Goal: Information Seeking & Learning: Learn about a topic

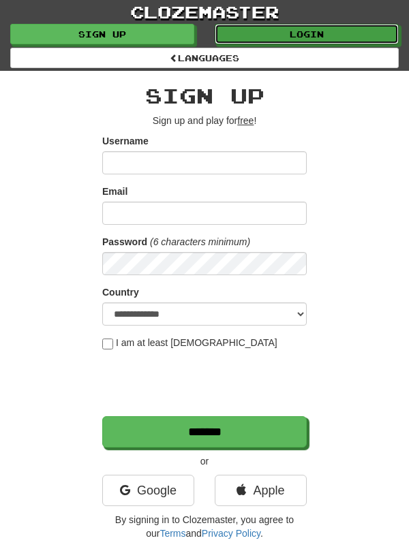
click at [324, 34] on link "Login" at bounding box center [307, 34] width 184 height 20
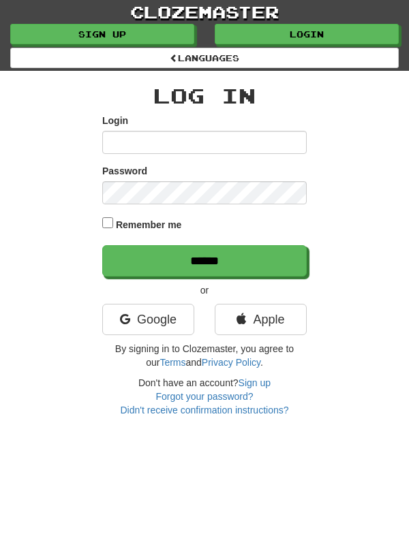
click at [236, 145] on input "Login" at bounding box center [204, 142] width 204 height 23
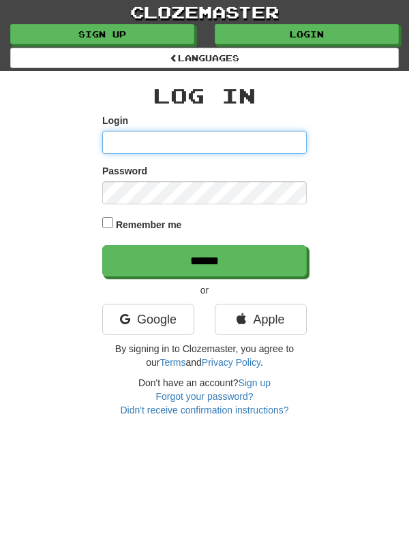
type input "*******"
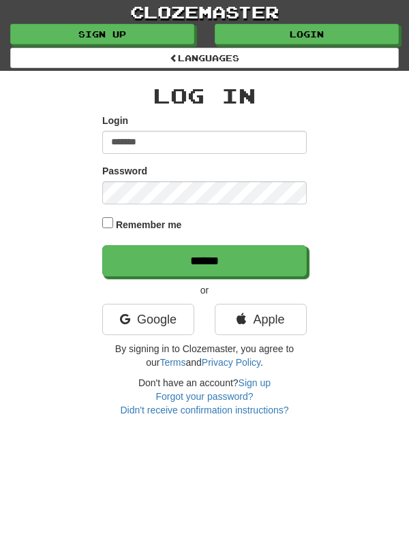
click at [102, 245] on input "******" at bounding box center [204, 260] width 204 height 31
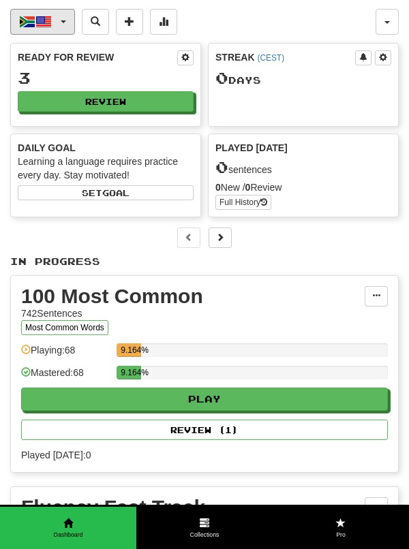
click at [68, 23] on button "Afrikaans / English" at bounding box center [42, 22] width 65 height 26
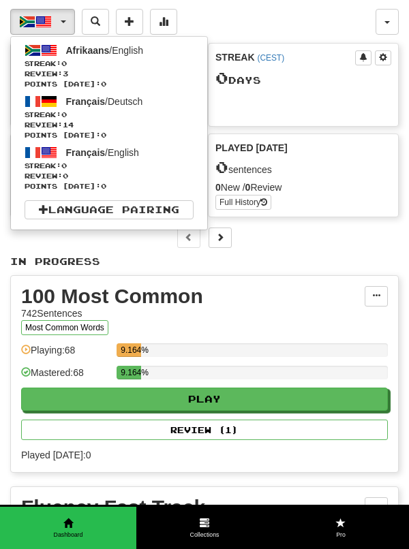
click at [170, 24] on div at bounding box center [204, 274] width 409 height 549
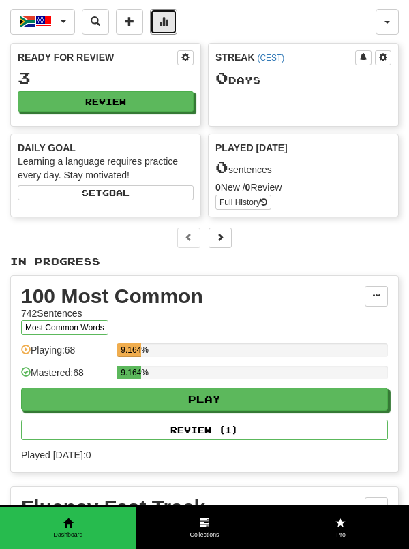
click at [170, 29] on button at bounding box center [163, 22] width 27 height 26
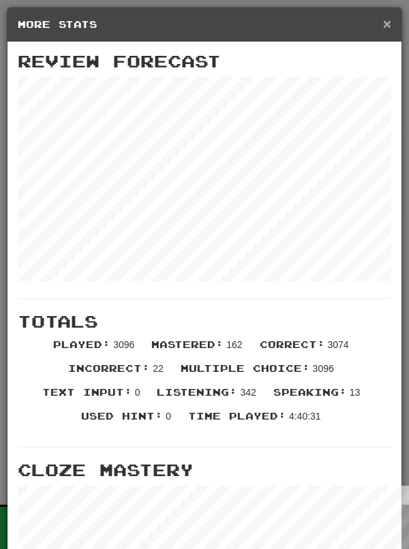
click at [389, 28] on span "×" at bounding box center [387, 24] width 8 height 16
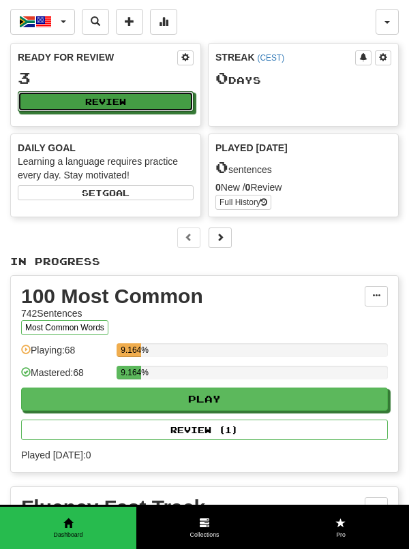
click at [172, 104] on button "Review" at bounding box center [106, 101] width 176 height 20
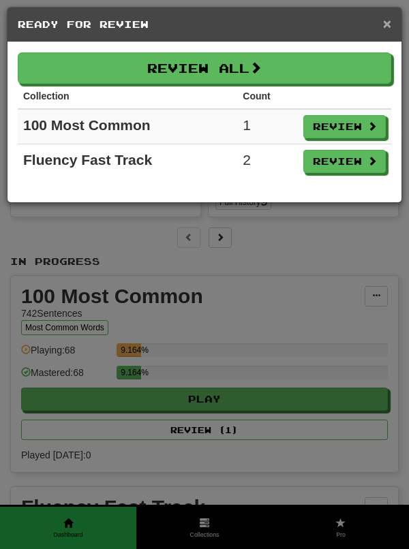
click at [389, 28] on span "×" at bounding box center [387, 24] width 8 height 16
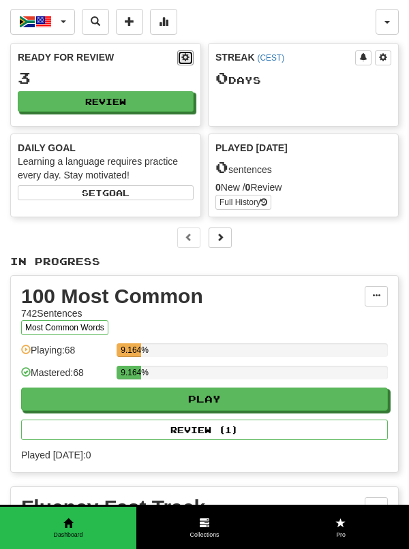
click at [187, 63] on button at bounding box center [185, 57] width 16 height 15
select select "*"
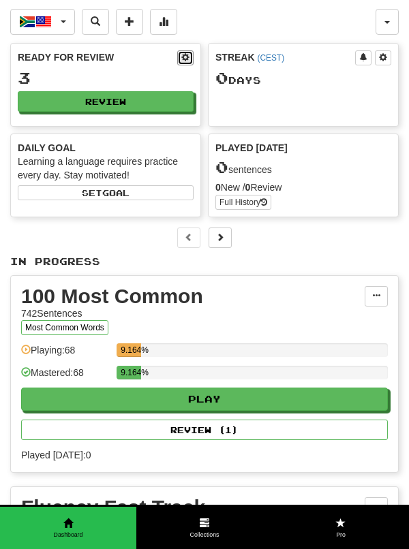
select select "**"
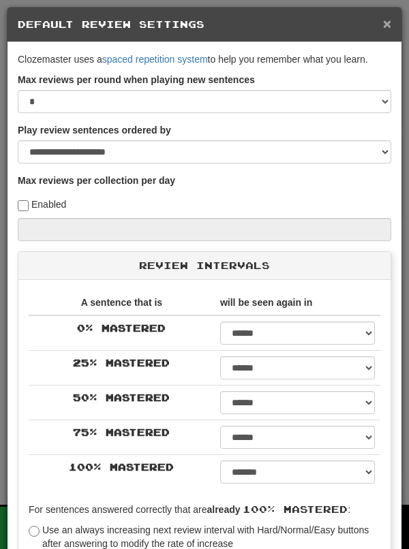
click at [389, 28] on span "×" at bounding box center [387, 24] width 8 height 16
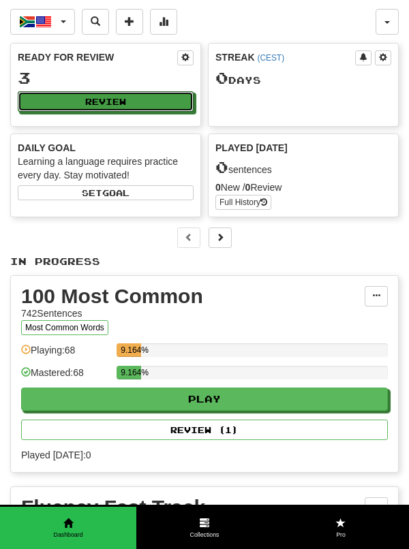
click at [153, 104] on button "Review" at bounding box center [106, 101] width 176 height 20
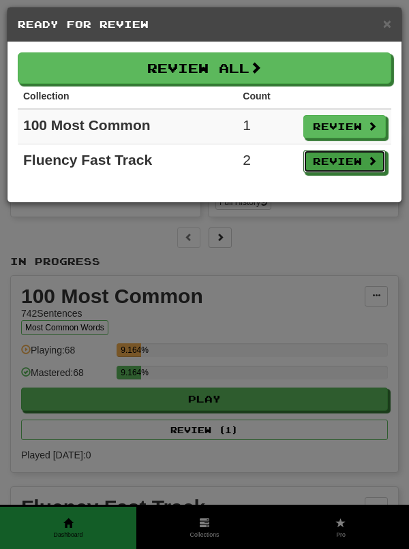
click at [339, 164] on button "Review" at bounding box center [344, 161] width 82 height 23
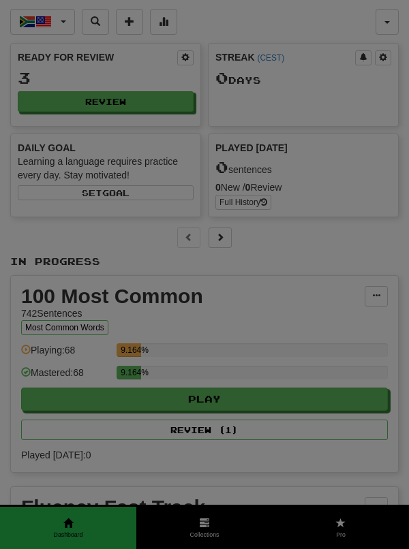
select select "**"
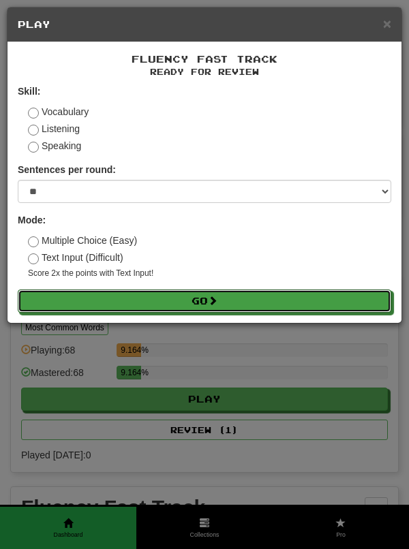
click at [296, 296] on button "Go" at bounding box center [205, 301] width 374 height 23
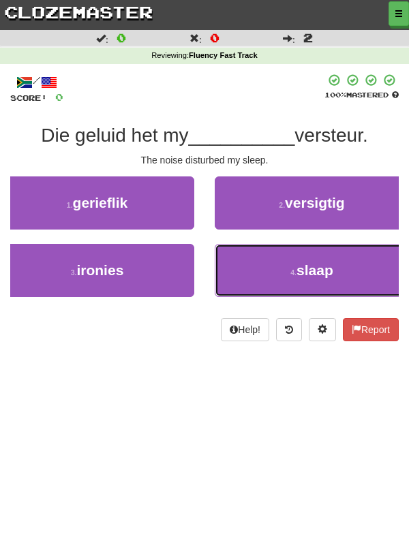
click at [342, 268] on button "4 . slaap" at bounding box center [312, 270] width 194 height 53
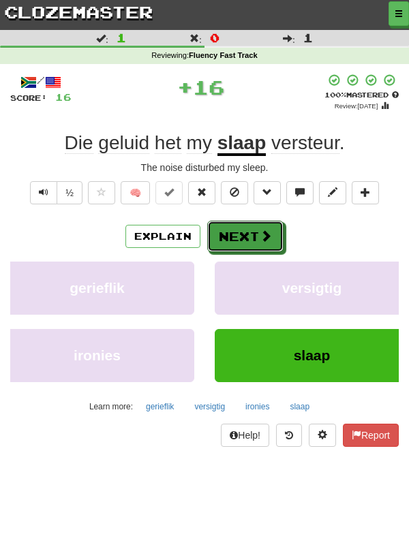
click at [250, 230] on button "Next" at bounding box center [245, 236] width 76 height 31
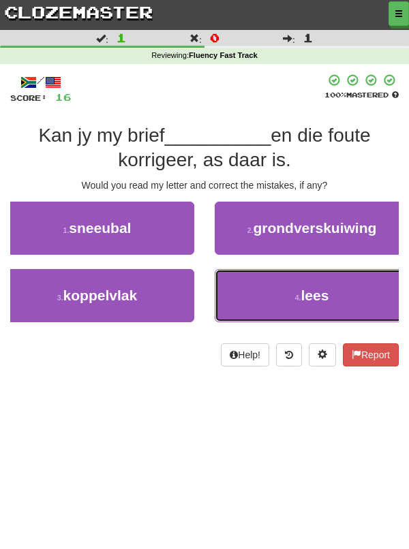
click at [341, 292] on button "4 . lees" at bounding box center [312, 295] width 194 height 53
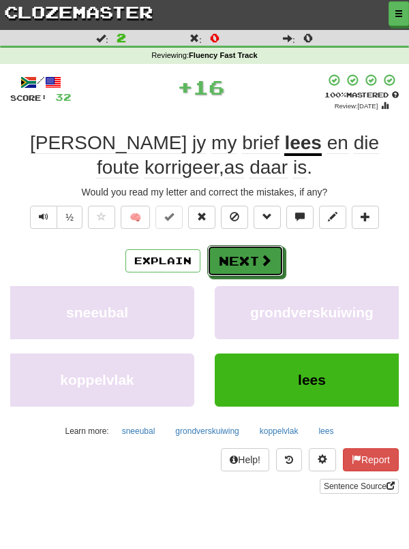
click at [262, 256] on span at bounding box center [266, 260] width 12 height 12
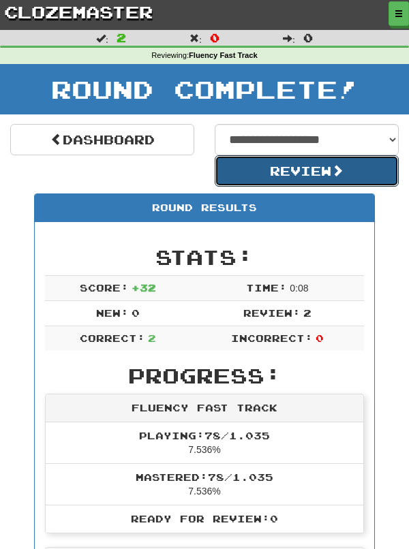
click at [327, 170] on button "Review" at bounding box center [307, 170] width 184 height 31
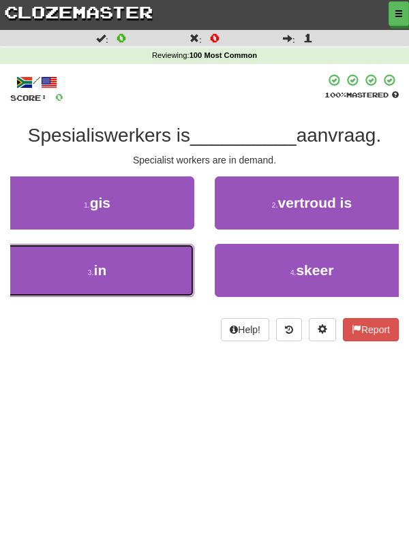
click at [165, 267] on button "3 . in" at bounding box center [97, 270] width 194 height 53
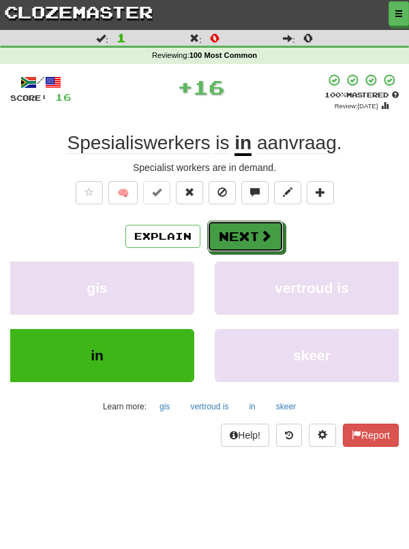
click at [261, 234] on span at bounding box center [266, 236] width 12 height 12
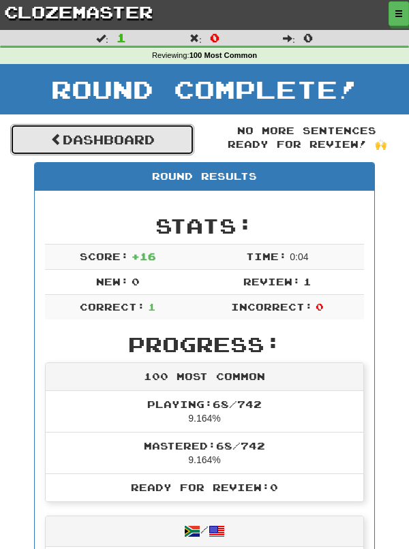
click at [160, 138] on link "Dashboard" at bounding box center [102, 139] width 184 height 31
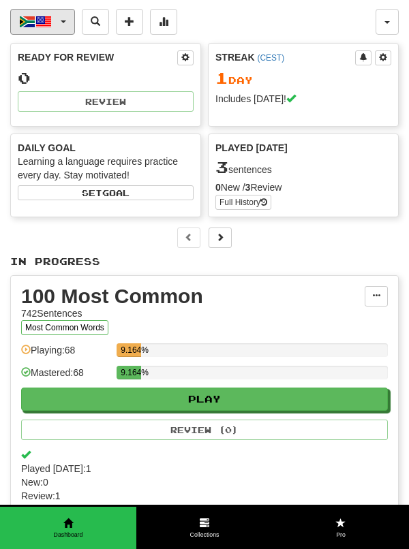
click at [64, 25] on button "Afrikaans / English" at bounding box center [42, 22] width 65 height 26
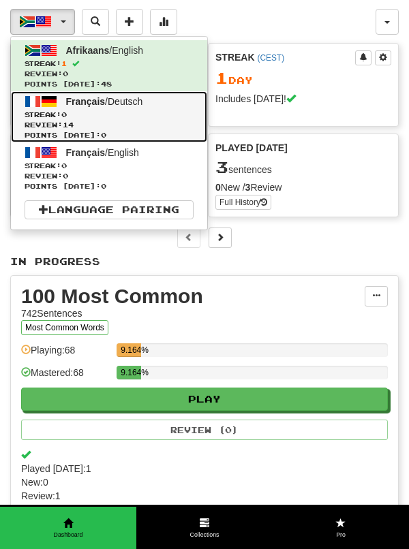
click at [123, 120] on span "Review: 14" at bounding box center [109, 125] width 169 height 10
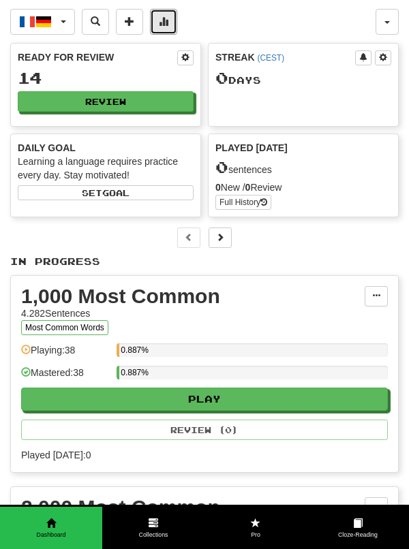
click at [169, 21] on button at bounding box center [163, 22] width 27 height 26
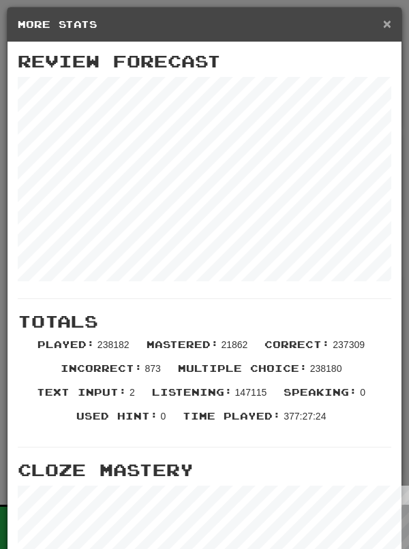
click at [384, 29] on span "×" at bounding box center [387, 24] width 8 height 16
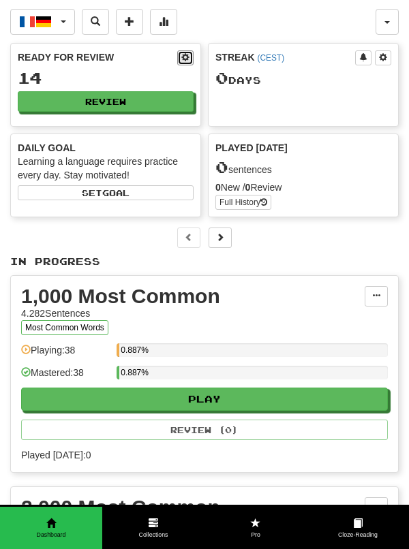
click at [185, 63] on button at bounding box center [185, 57] width 16 height 15
select select "**"
select select "*"
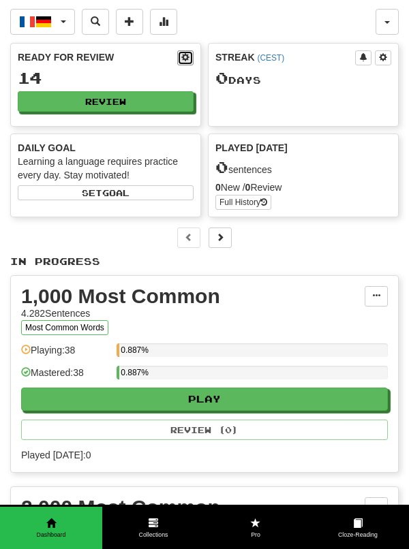
select select "*"
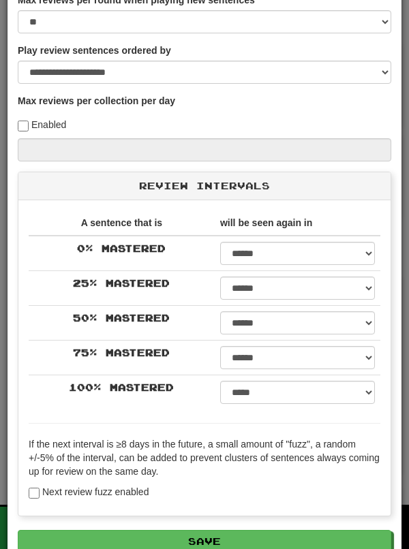
scroll to position [146, 0]
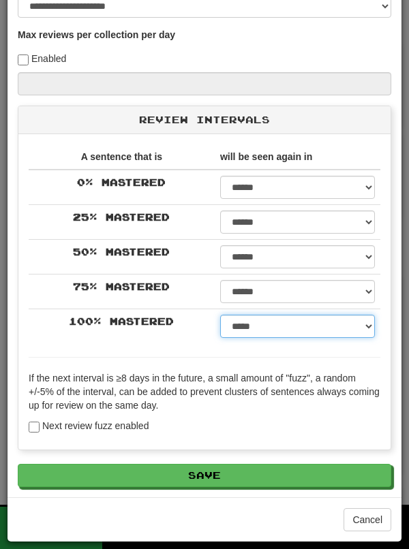
click at [369, 335] on select "****** ****** ****** ****** ****** ****** ****** ****** ****** ******* ******* …" at bounding box center [297, 326] width 155 height 23
select select "***"
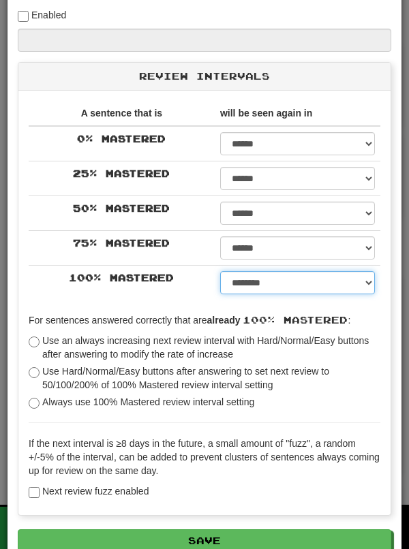
scroll to position [190, 0]
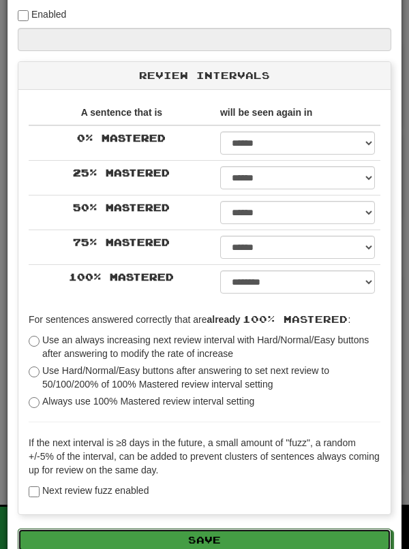
click at [316, 541] on button "Save" at bounding box center [205, 540] width 374 height 23
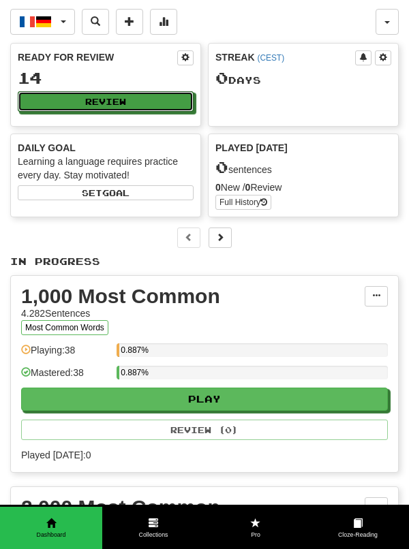
click at [148, 102] on button "Review" at bounding box center [106, 101] width 176 height 20
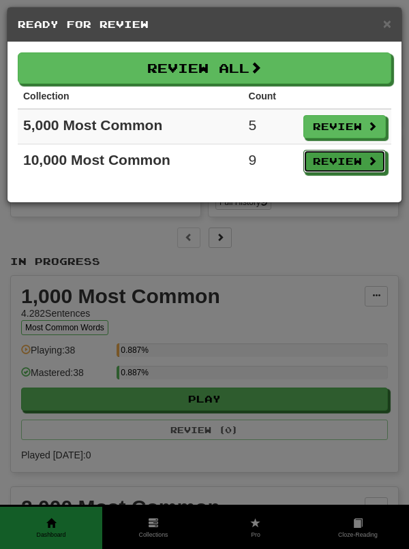
click at [340, 160] on button "Review" at bounding box center [344, 161] width 82 height 23
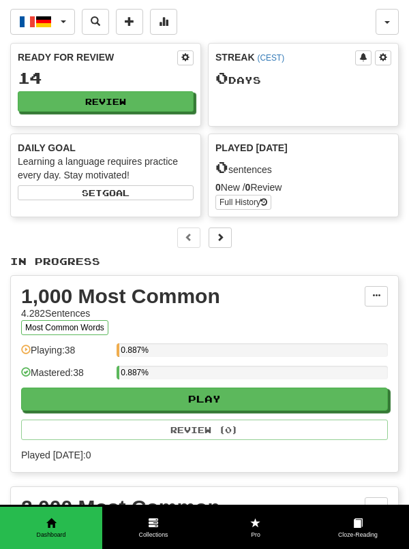
select select "**"
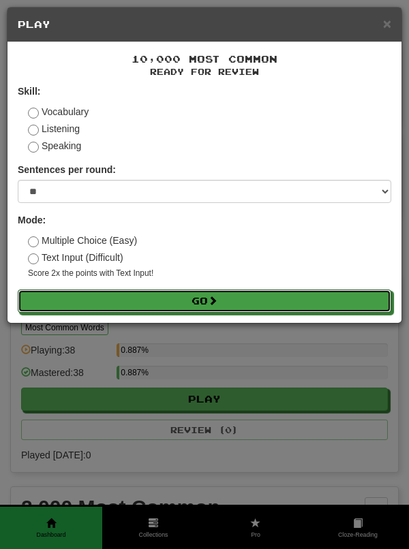
click at [279, 299] on button "Go" at bounding box center [205, 301] width 374 height 23
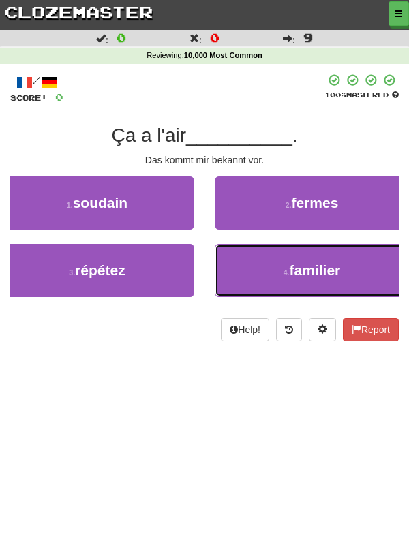
click at [351, 267] on button "4 . familier" at bounding box center [312, 270] width 194 height 53
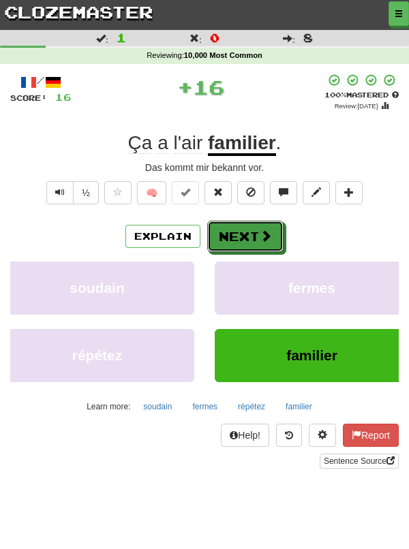
click at [245, 230] on button "Next" at bounding box center [245, 236] width 76 height 31
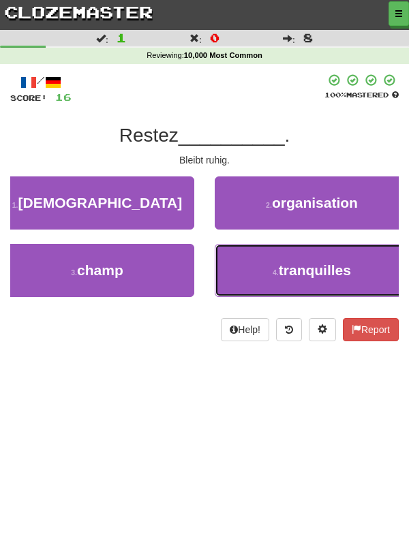
click at [329, 265] on span "tranquilles" at bounding box center [315, 270] width 72 height 16
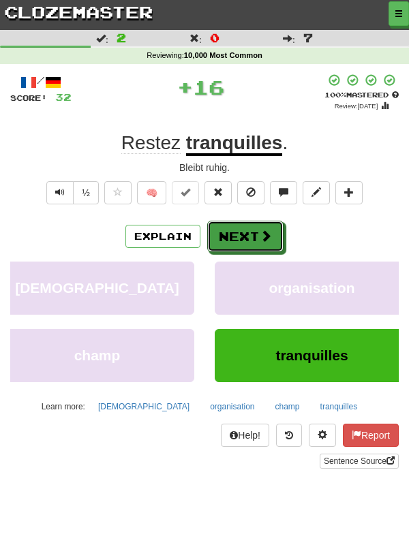
click at [253, 234] on button "Next" at bounding box center [245, 236] width 76 height 31
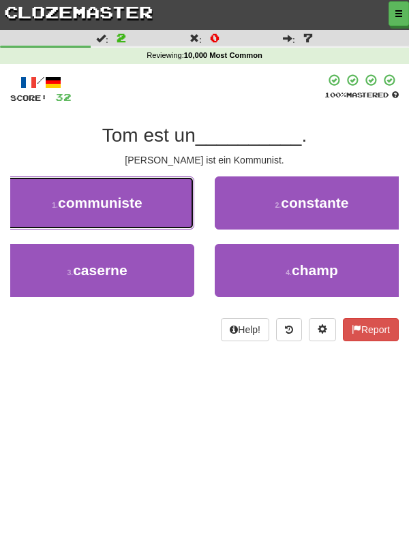
click at [153, 209] on button "1 . communiste" at bounding box center [97, 203] width 194 height 53
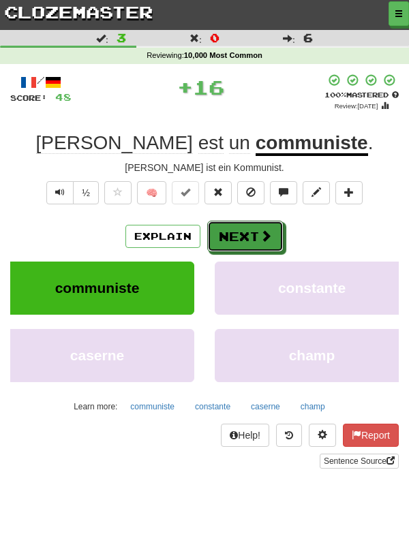
click at [267, 235] on span at bounding box center [266, 236] width 12 height 12
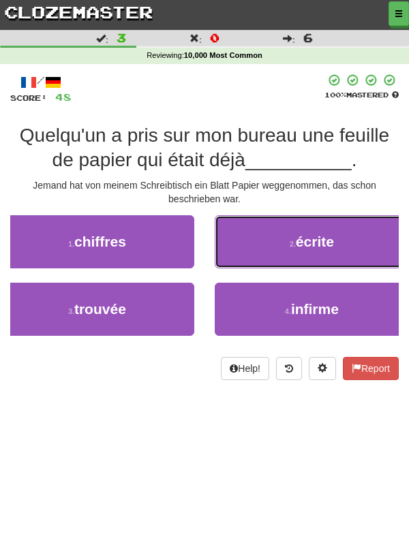
click at [341, 241] on button "2 . écrite" at bounding box center [312, 241] width 194 height 53
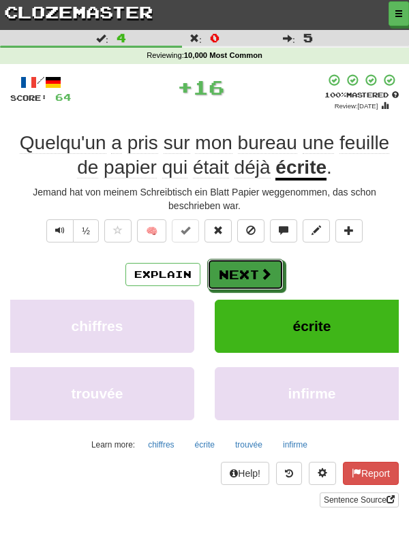
click at [252, 277] on button "Next" at bounding box center [245, 274] width 76 height 31
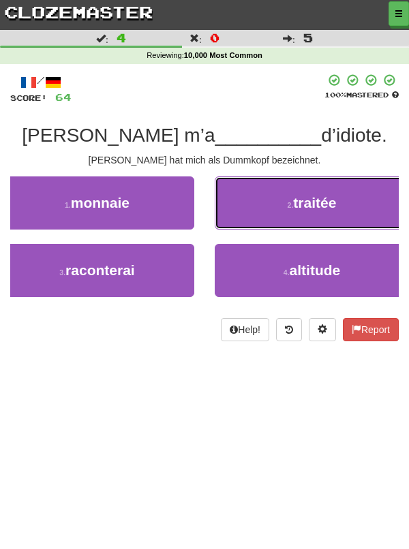
click at [320, 211] on span "traitée" at bounding box center [314, 203] width 43 height 16
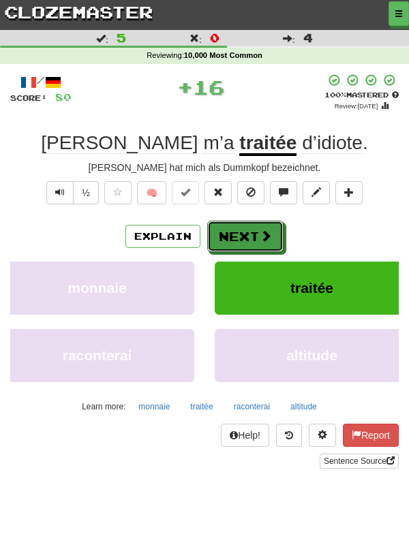
click at [253, 234] on button "Next" at bounding box center [245, 236] width 76 height 31
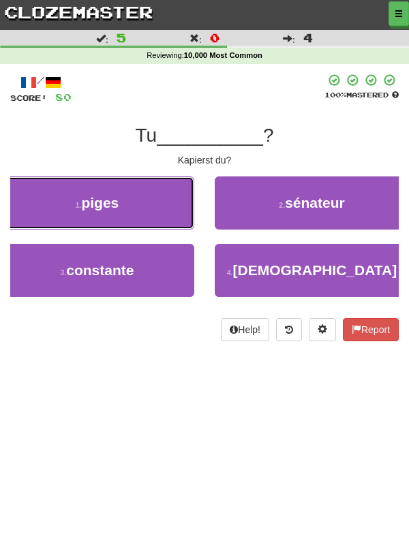
click at [157, 204] on button "1 . piges" at bounding box center [97, 203] width 194 height 53
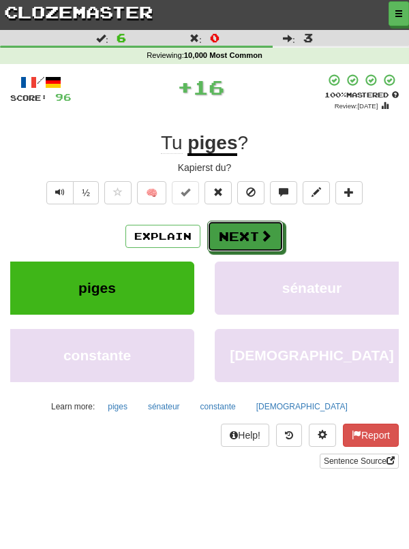
click at [260, 241] on span at bounding box center [266, 236] width 12 height 12
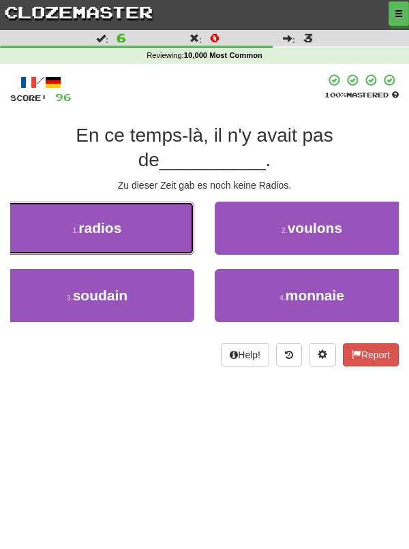
click at [151, 204] on button "1 . radios" at bounding box center [97, 228] width 194 height 53
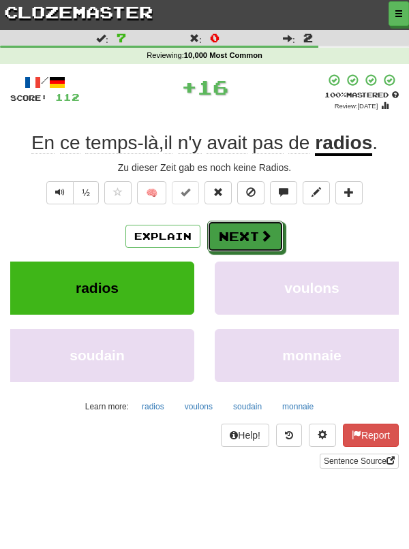
click at [256, 234] on button "Next" at bounding box center [245, 236] width 76 height 31
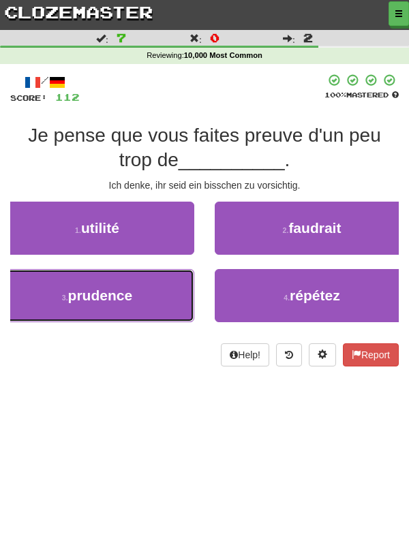
click at [138, 292] on button "3 . prudence" at bounding box center [97, 295] width 194 height 53
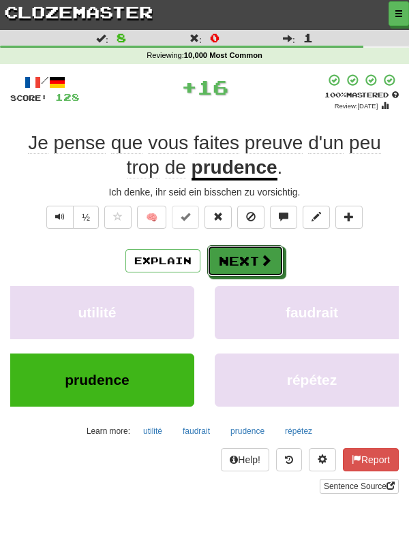
click at [254, 256] on button "Next" at bounding box center [245, 260] width 76 height 31
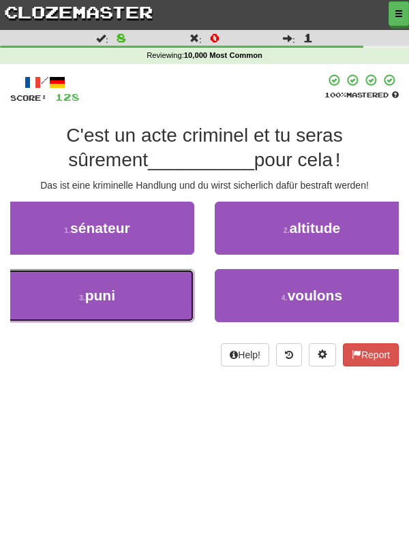
click at [151, 288] on button "3 . puni" at bounding box center [97, 295] width 194 height 53
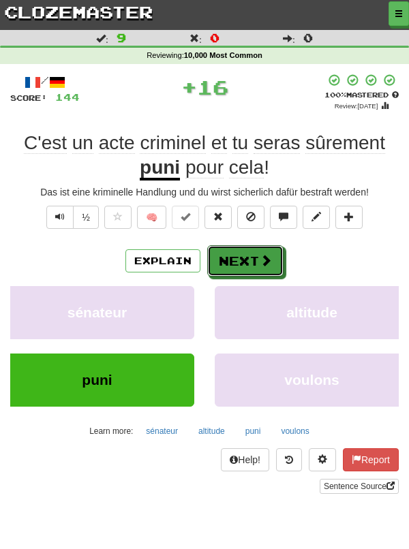
click at [258, 251] on button "Next" at bounding box center [245, 260] width 76 height 31
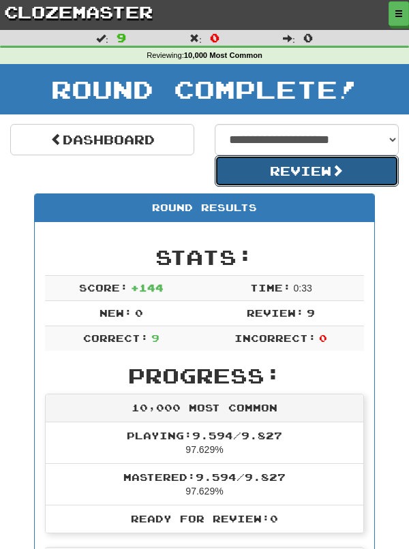
click at [318, 172] on button "Review" at bounding box center [307, 170] width 184 height 31
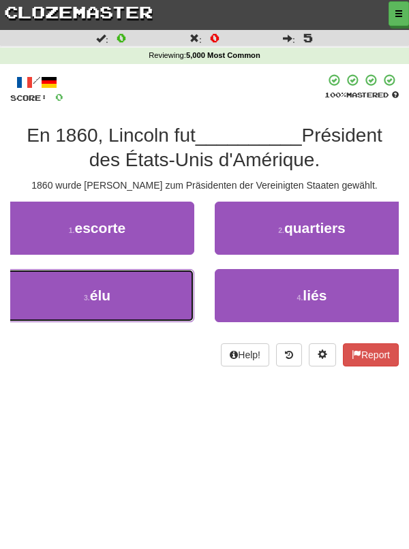
click at [149, 287] on button "3 . élu" at bounding box center [97, 295] width 194 height 53
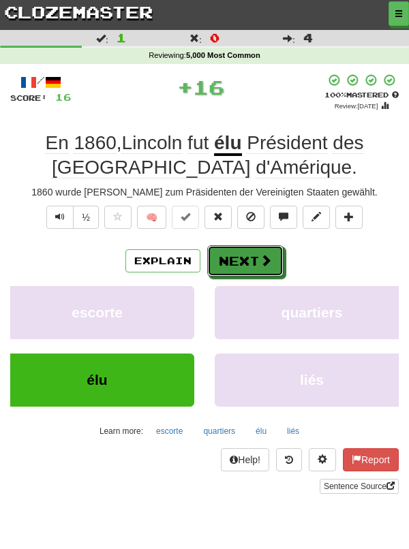
click at [255, 256] on button "Next" at bounding box center [245, 260] width 76 height 31
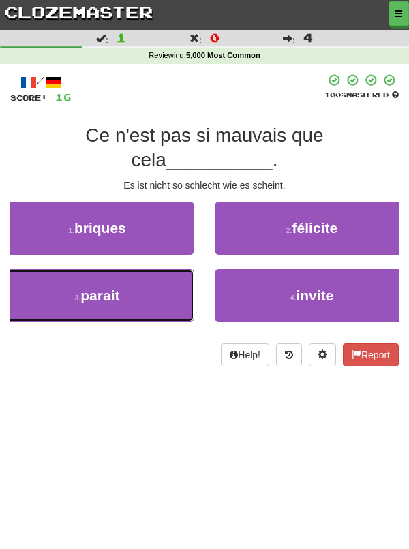
click at [136, 269] on button "3 . parait" at bounding box center [97, 295] width 194 height 53
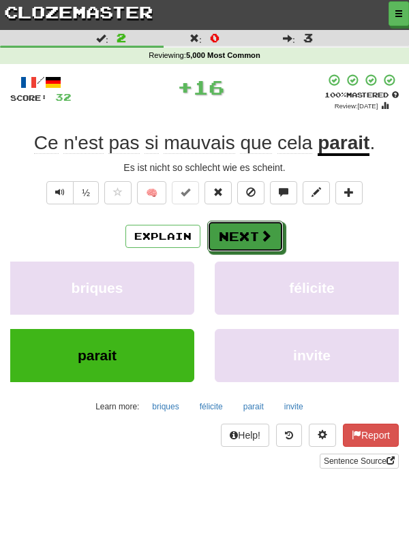
click at [252, 228] on button "Next" at bounding box center [245, 236] width 76 height 31
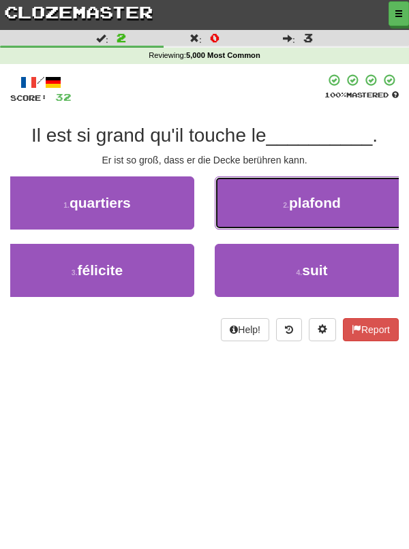
click at [337, 207] on span "plafond" at bounding box center [315, 203] width 52 height 16
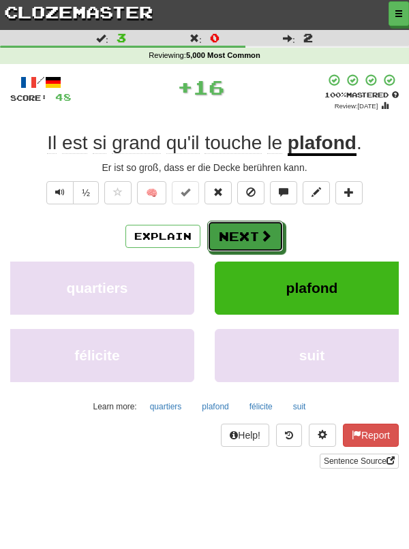
click at [254, 233] on button "Next" at bounding box center [245, 236] width 76 height 31
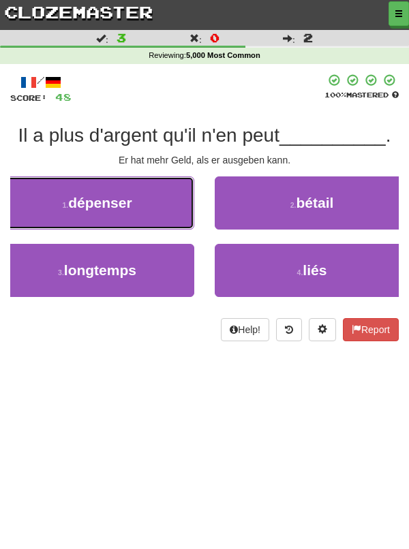
click at [136, 204] on button "1 . dépenser" at bounding box center [97, 203] width 194 height 53
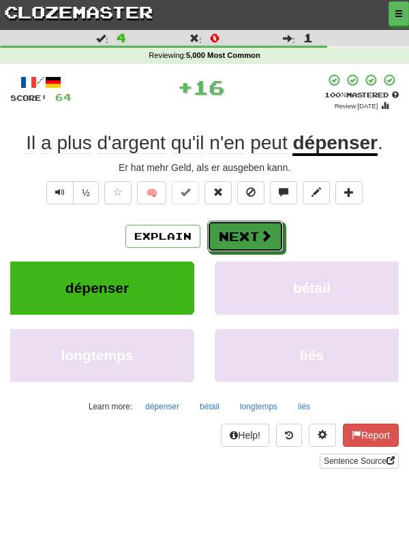
click at [260, 230] on span at bounding box center [266, 236] width 12 height 12
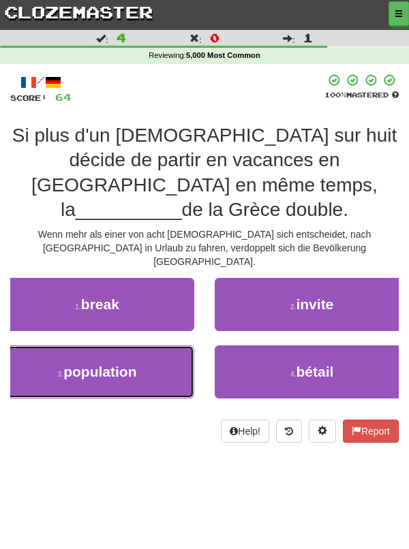
click at [142, 346] on button "3 . population" at bounding box center [97, 372] width 194 height 53
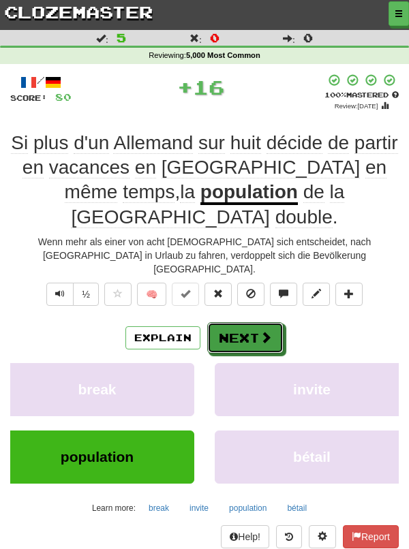
click at [240, 322] on button "Next" at bounding box center [245, 337] width 76 height 31
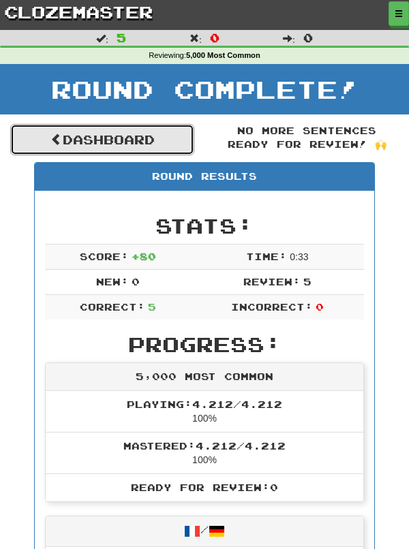
click at [168, 140] on link "Dashboard" at bounding box center [102, 139] width 184 height 31
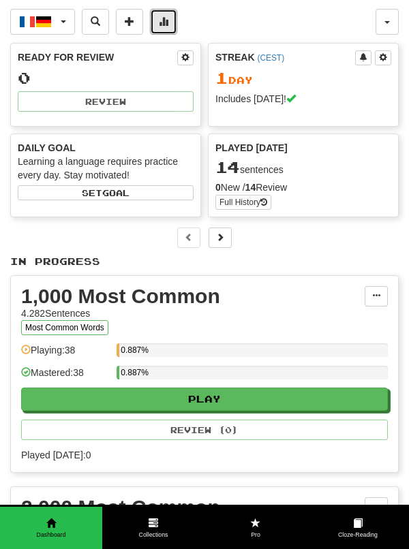
click at [159, 29] on button at bounding box center [163, 22] width 27 height 26
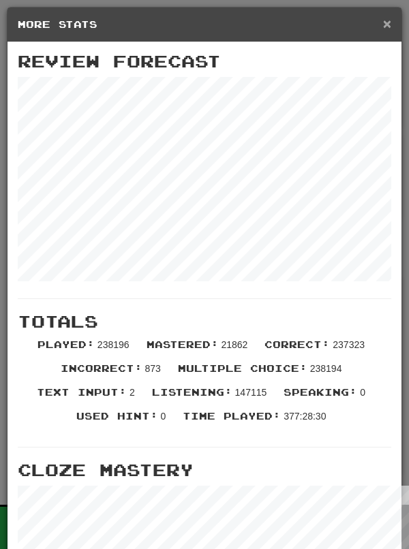
click at [386, 25] on span "×" at bounding box center [387, 24] width 8 height 16
